Goal: Navigation & Orientation: Find specific page/section

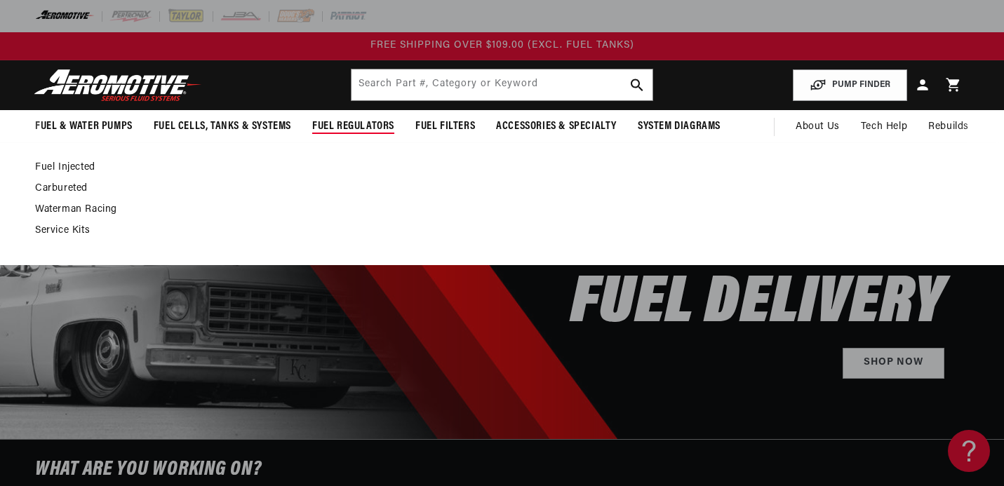
click at [370, 123] on span "Fuel Regulators" at bounding box center [353, 126] width 82 height 15
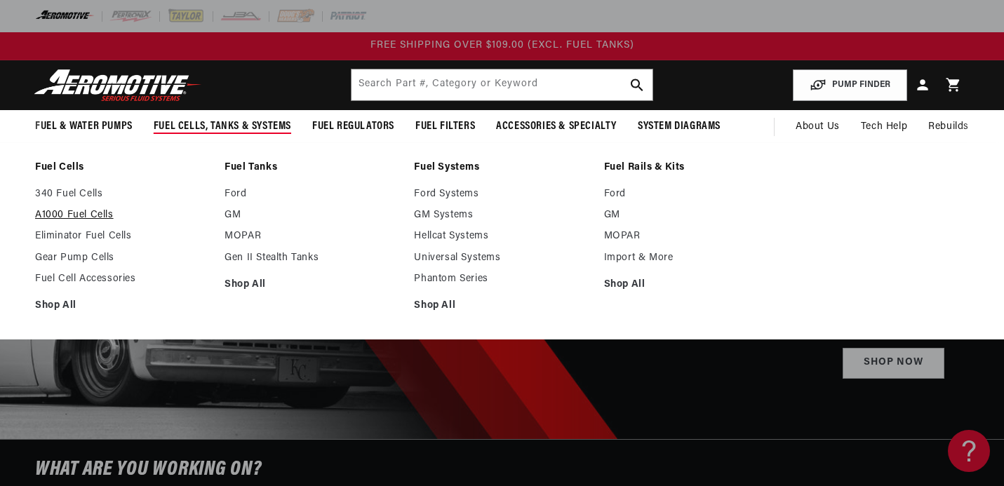
click at [74, 213] on link "A1000 Fuel Cells" at bounding box center [122, 215] width 175 height 13
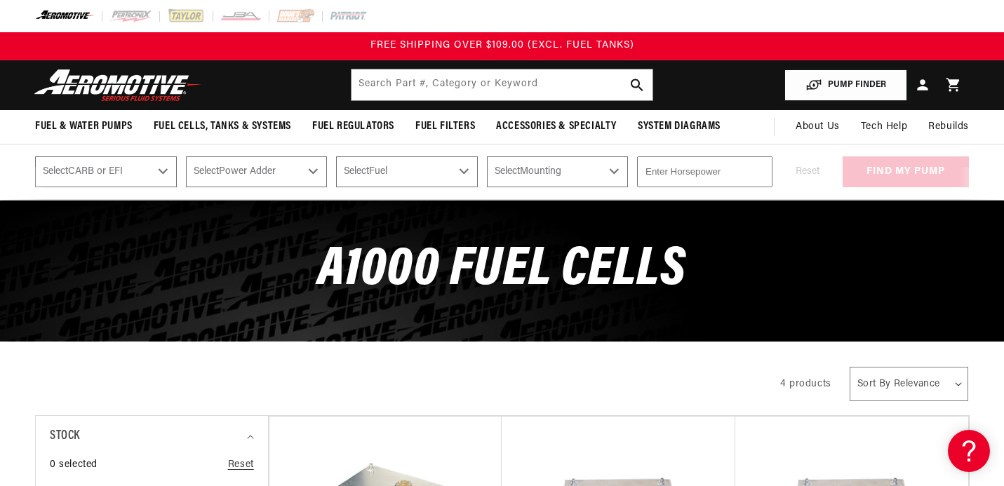
click at [834, 76] on button "PUMP FINDER" at bounding box center [845, 85] width 123 height 32
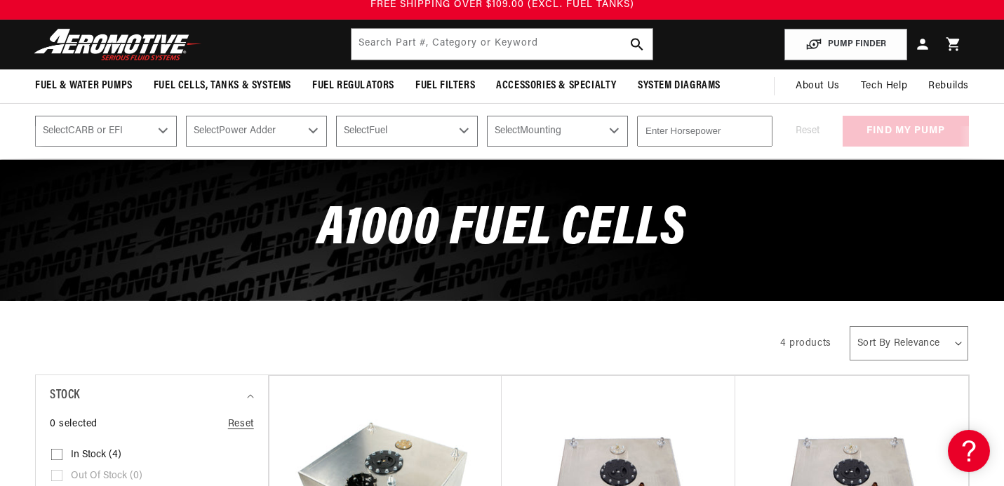
scroll to position [29, 0]
